Goal: Transaction & Acquisition: Download file/media

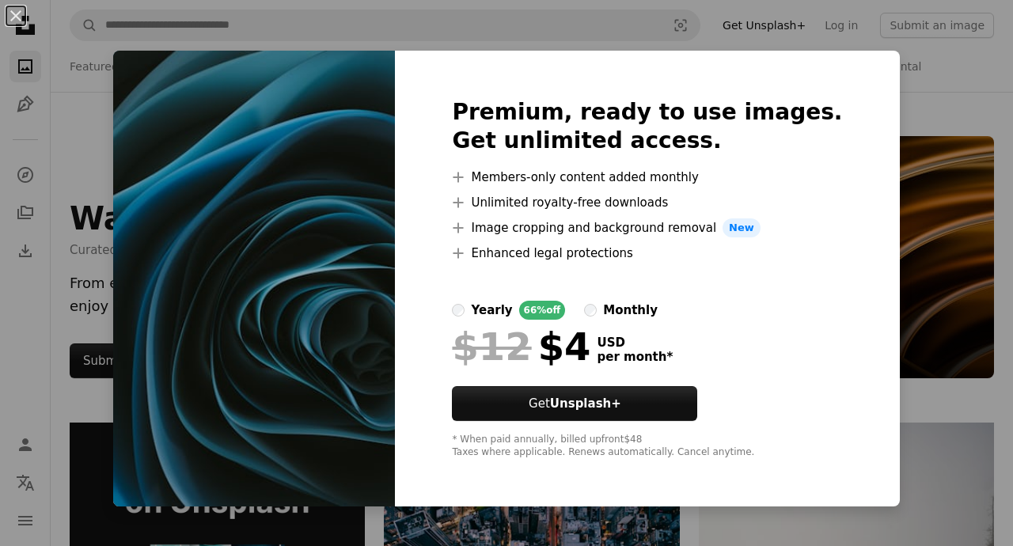
scroll to position [4902, 0]
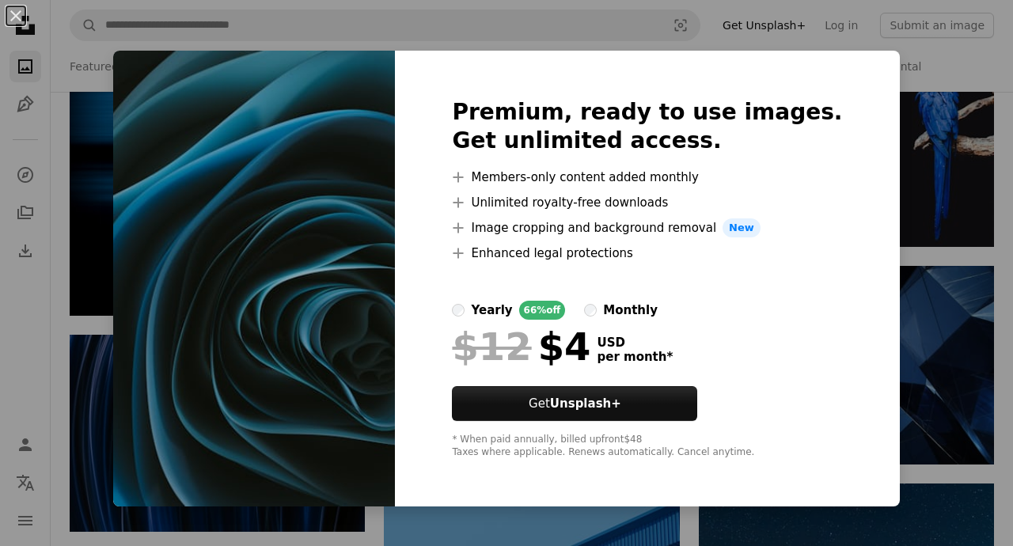
click at [983, 110] on div "An X shape Premium, ready to use images. Get unlimited access. A plus sign Memb…" at bounding box center [506, 273] width 1013 height 546
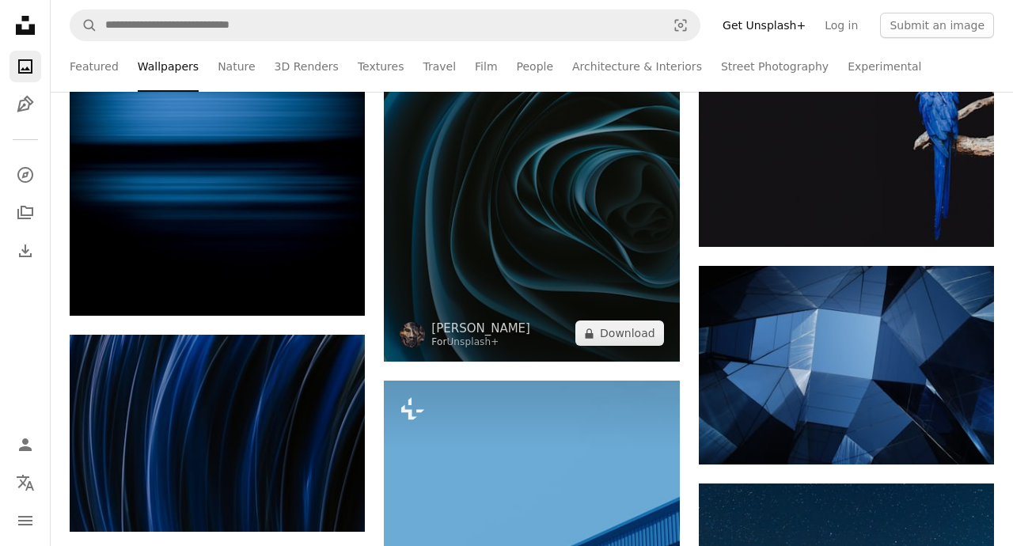
click at [606, 207] on img at bounding box center [531, 139] width 295 height 443
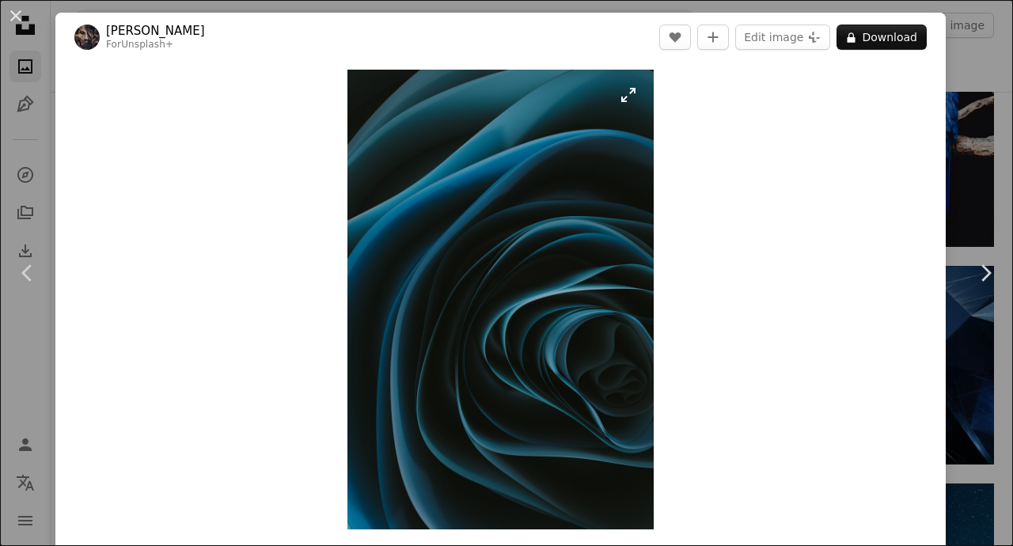
scroll to position [0, 1026]
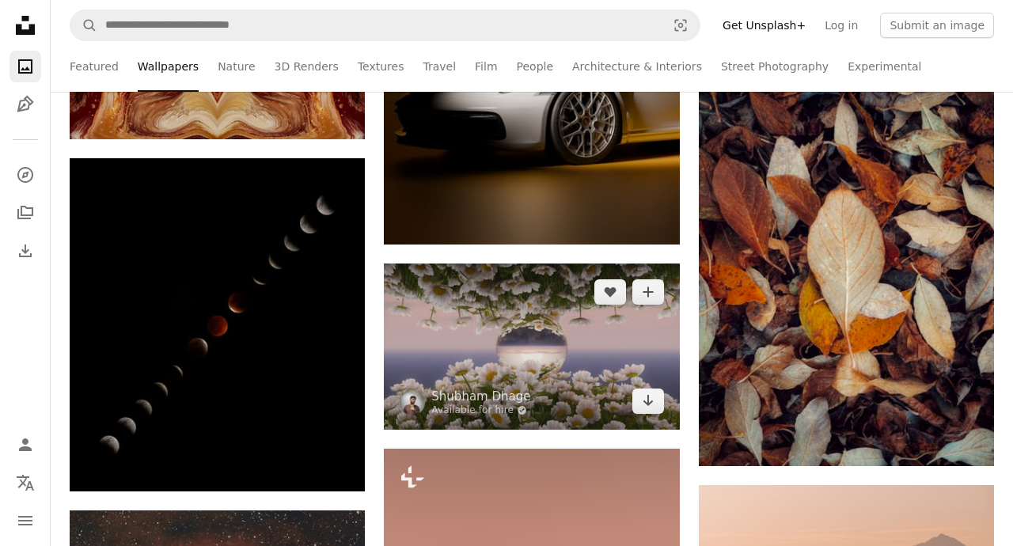
scroll to position [8143, 0]
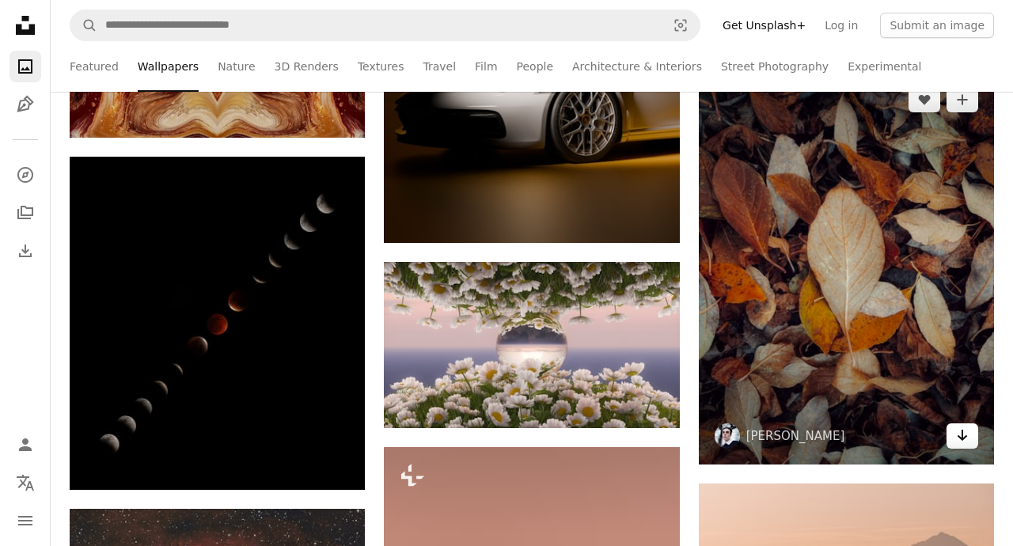
click at [961, 442] on icon "Arrow pointing down" at bounding box center [962, 435] width 13 height 19
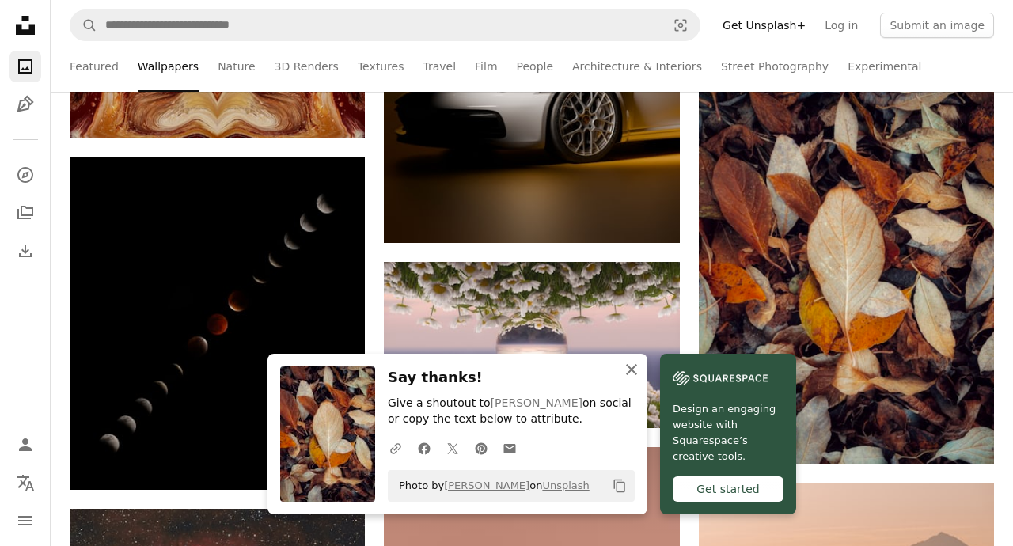
click at [629, 372] on icon "An X shape" at bounding box center [631, 369] width 19 height 19
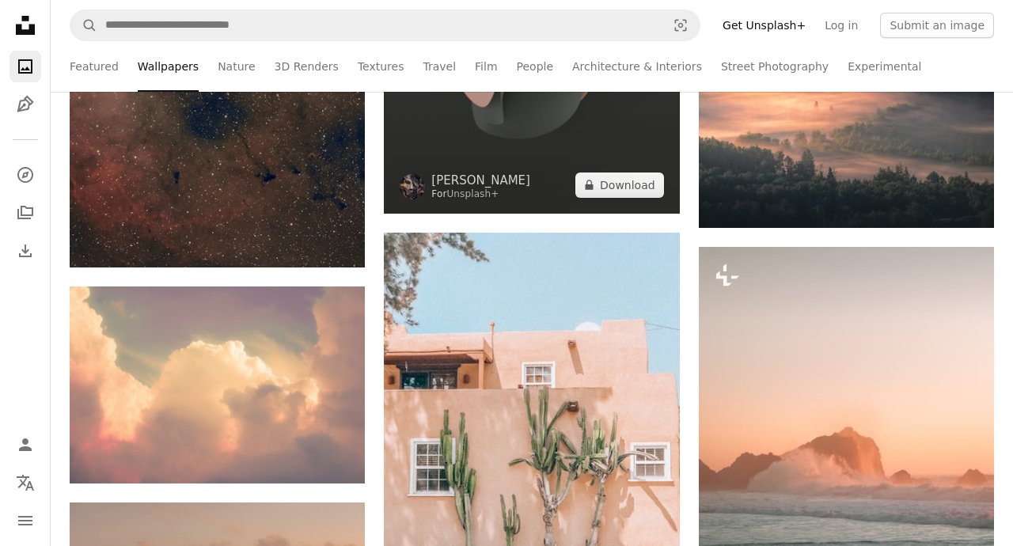
scroll to position [8836, 0]
